Goal: Task Accomplishment & Management: Complete application form

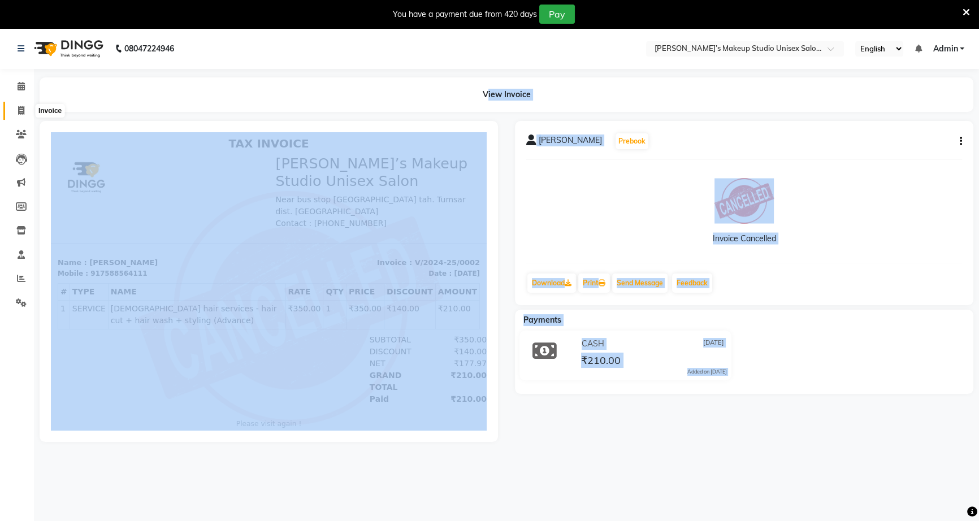
click at [19, 110] on icon at bounding box center [21, 110] width 6 height 8
select select "6543"
select select "service"
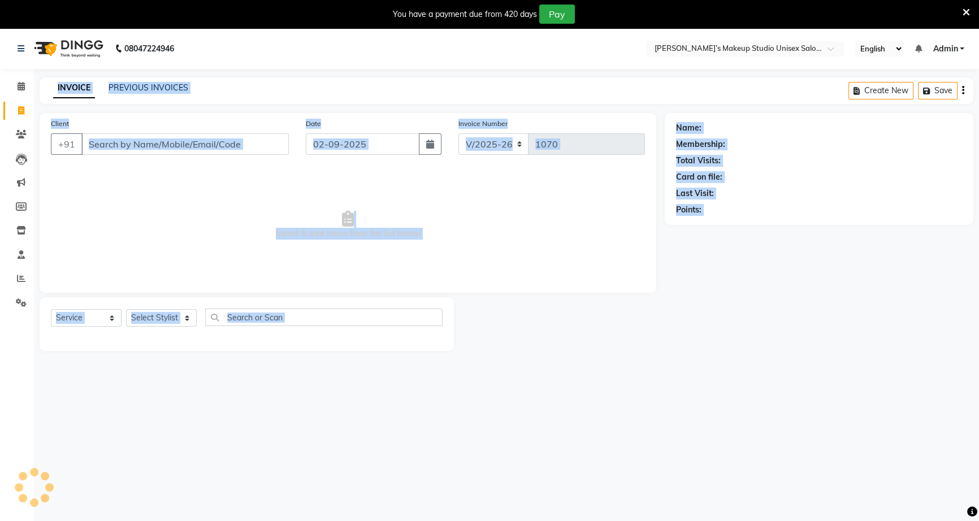
scroll to position [28, 0]
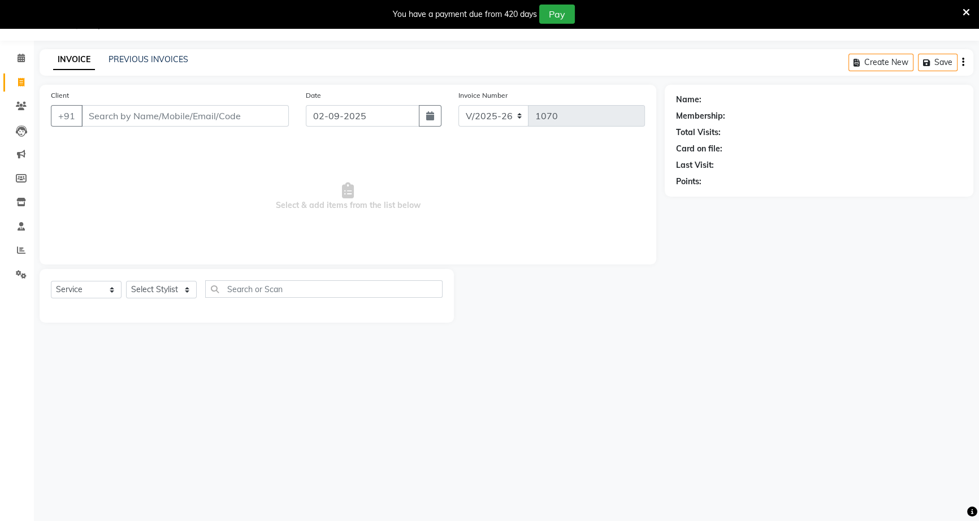
click at [103, 112] on input "Client" at bounding box center [184, 115] width 207 height 21
click at [106, 121] on input "Client" at bounding box center [184, 115] width 207 height 21
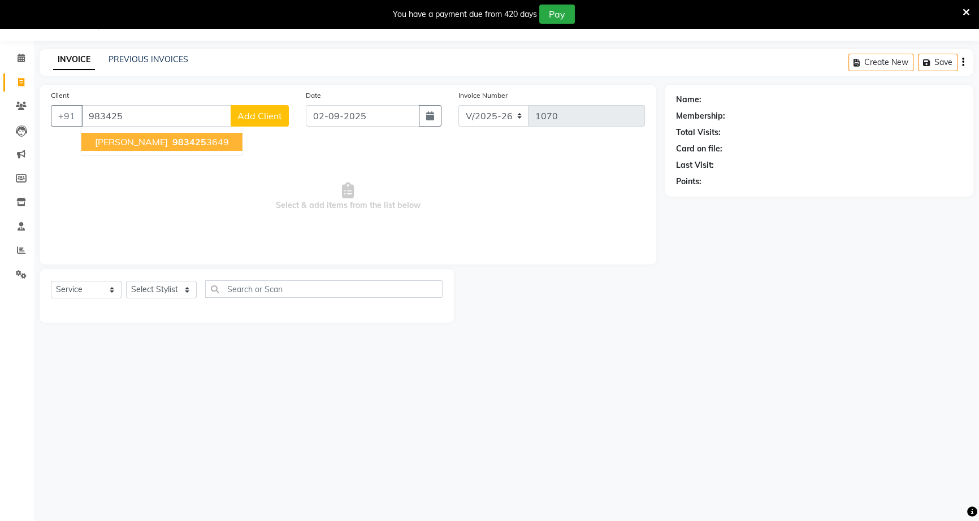
click at [200, 141] on span "983425" at bounding box center [189, 141] width 34 height 11
type input "9834253649"
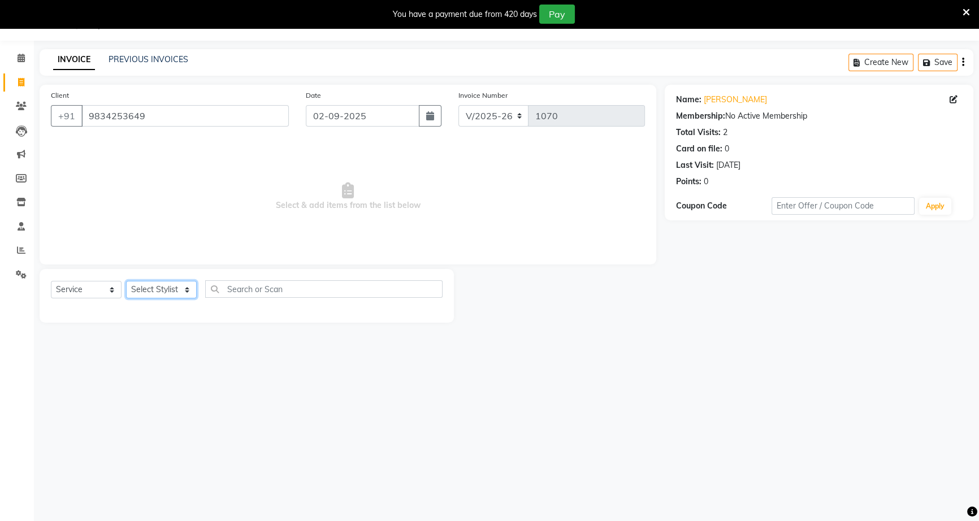
drag, startPoint x: 149, startPoint y: 288, endPoint x: 154, endPoint y: 298, distance: 11.6
click at [149, 289] on select "Select Stylist [PERSON_NAME] [PERSON_NAME] [PERSON_NAME] [PERSON_NAME] rekha sn…" at bounding box center [161, 290] width 71 height 18
select select "60553"
click at [126, 281] on select "Select Stylist [PERSON_NAME] [PERSON_NAME] [PERSON_NAME] [PERSON_NAME] rekha sn…" at bounding box center [161, 290] width 71 height 18
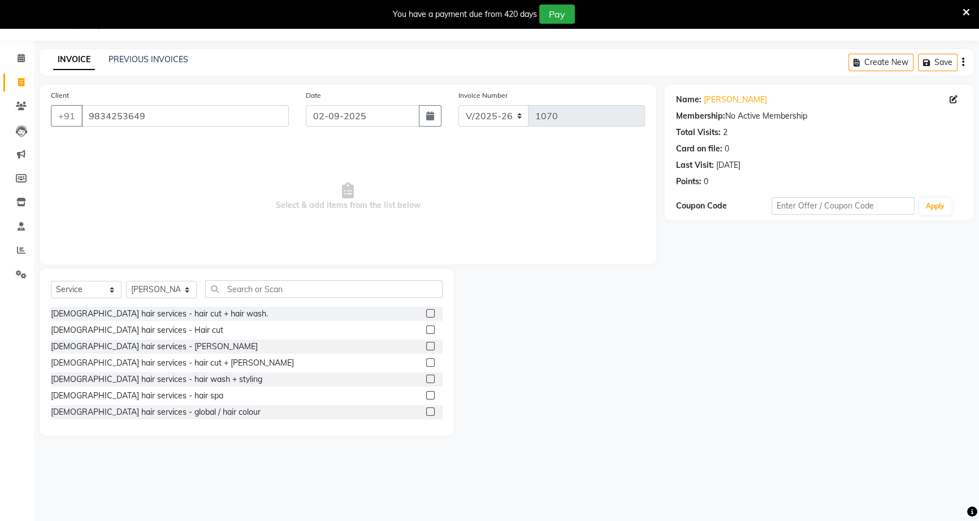
click at [426, 345] on label at bounding box center [430, 346] width 8 height 8
click at [426, 345] on input "checkbox" at bounding box center [429, 346] width 7 height 7
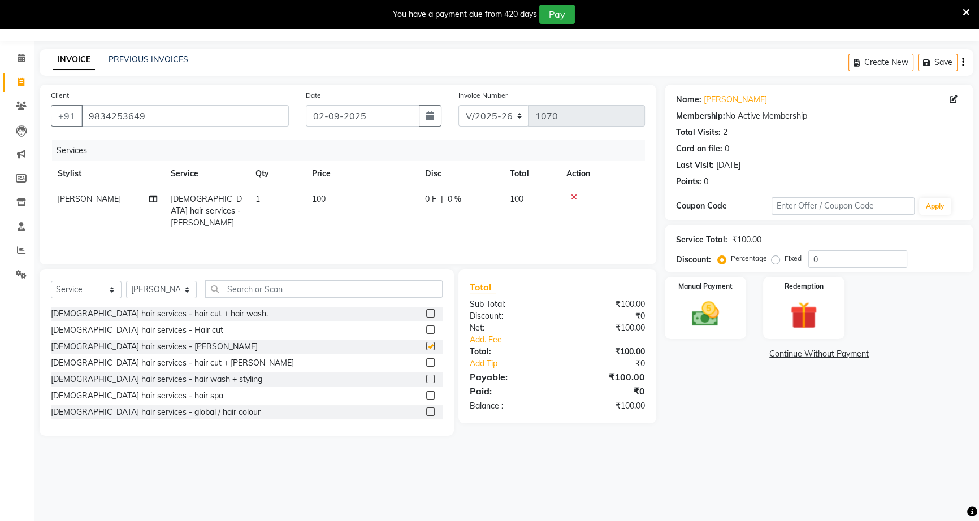
checkbox input "false"
click at [450, 199] on span "0 %" at bounding box center [455, 199] width 14 height 12
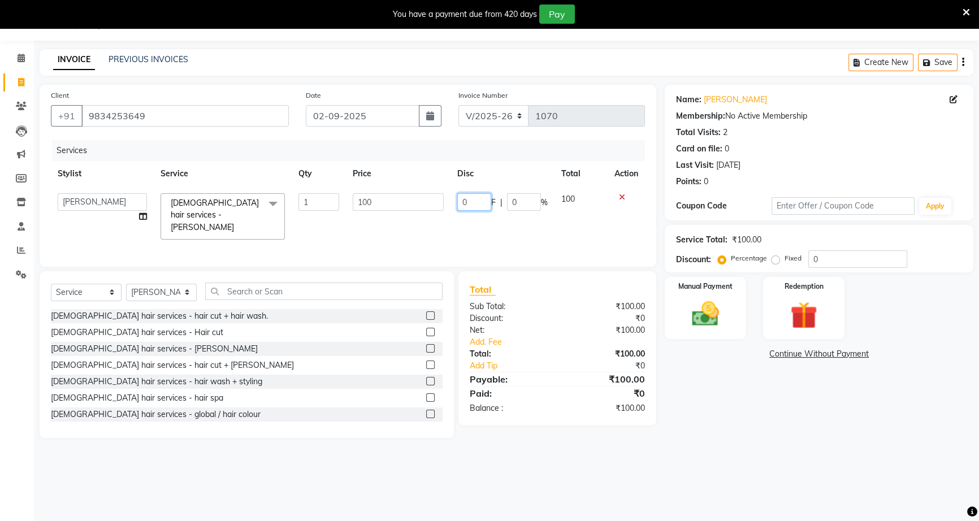
click at [461, 198] on input "0" at bounding box center [474, 202] width 34 height 18
type input "40"
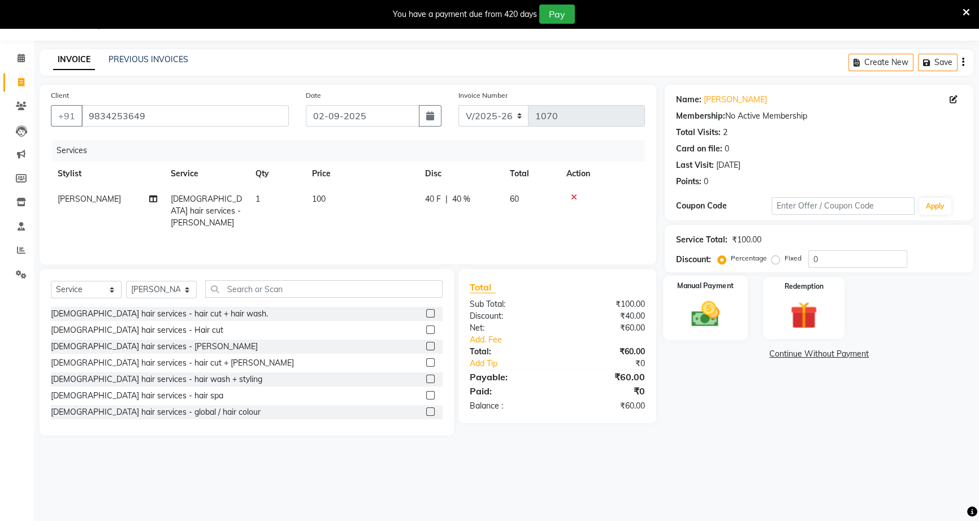
click at [695, 319] on img at bounding box center [706, 314] width 46 height 32
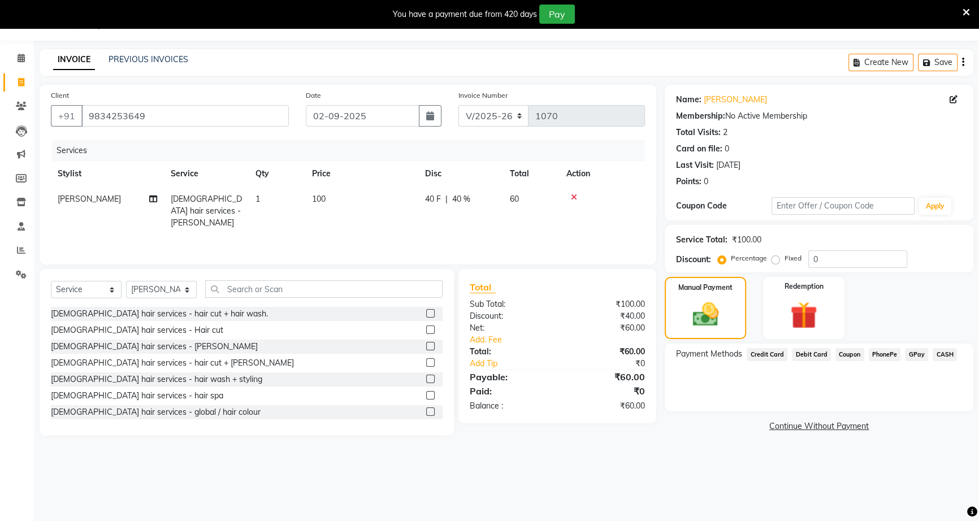
click at [942, 354] on span "CASH" at bounding box center [945, 354] width 24 height 13
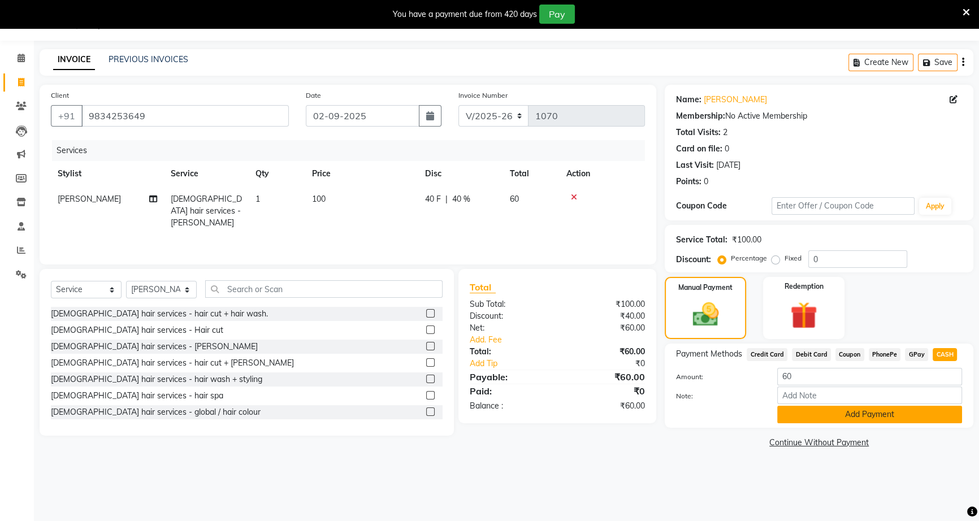
click at [933, 417] on button "Add Payment" at bounding box center [869, 415] width 185 height 18
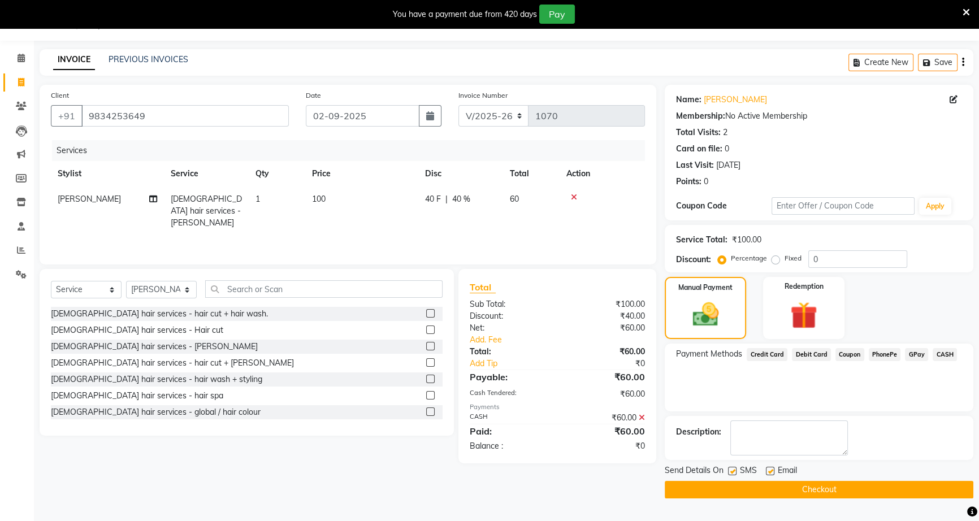
drag, startPoint x: 931, startPoint y: 480, endPoint x: 935, endPoint y: 499, distance: 18.6
click at [929, 482] on button "Checkout" at bounding box center [819, 490] width 309 height 18
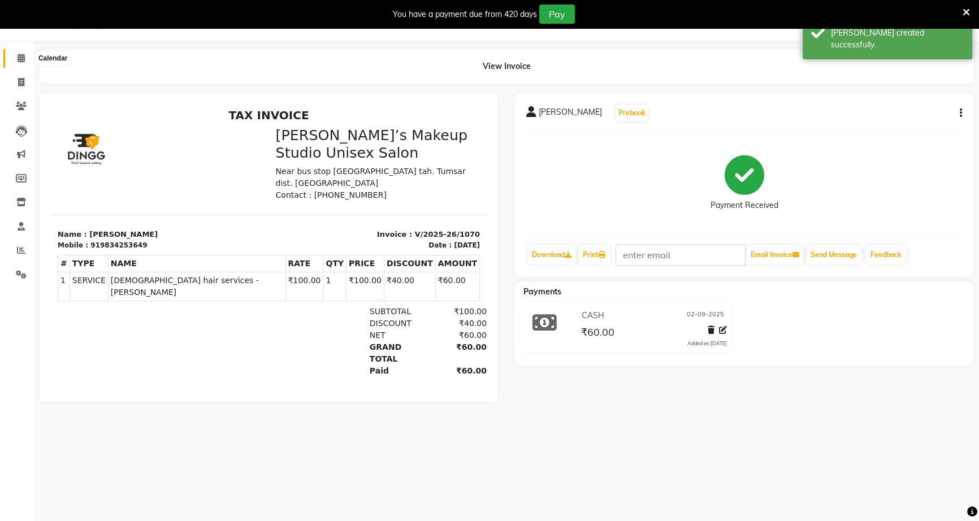
click at [18, 58] on icon at bounding box center [21, 58] width 7 height 8
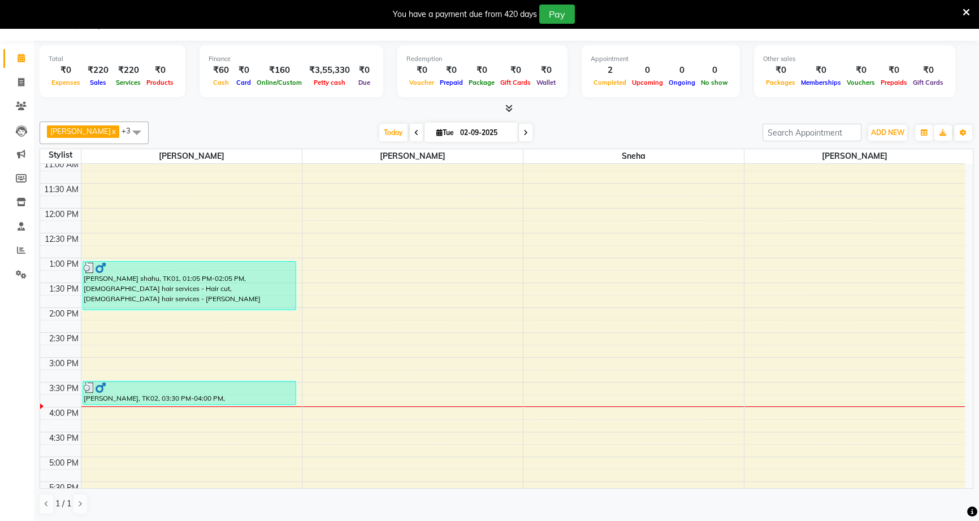
scroll to position [154, 0]
